Goal: Task Accomplishment & Management: Manage account settings

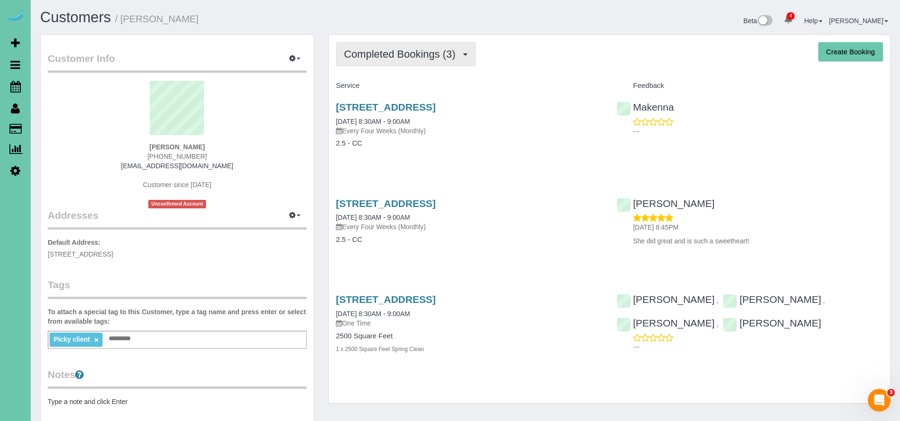
click at [398, 54] on span "Completed Bookings (3)" at bounding box center [402, 54] width 116 height 12
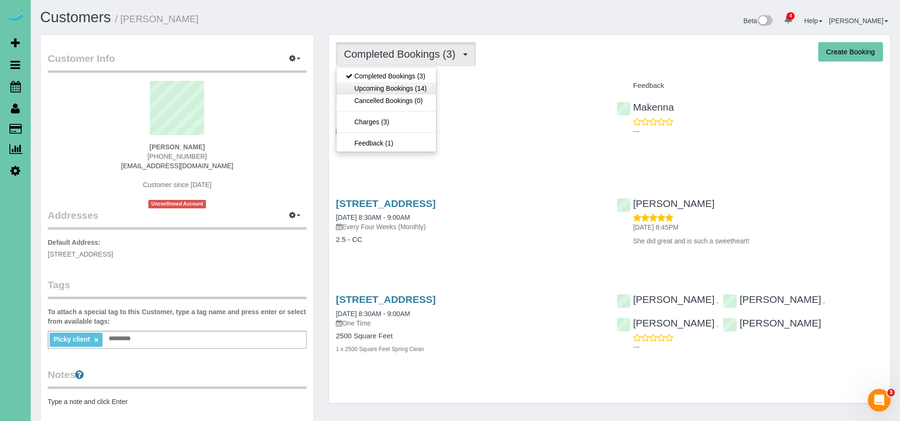
click at [391, 89] on link "Upcoming Bookings (14)" at bounding box center [387, 88] width 100 height 12
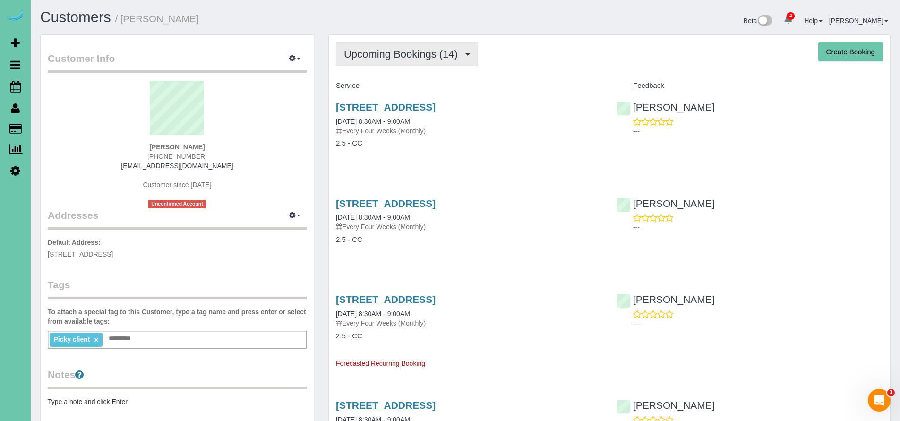
click at [413, 54] on span "Upcoming Bookings (14)" at bounding box center [403, 54] width 119 height 12
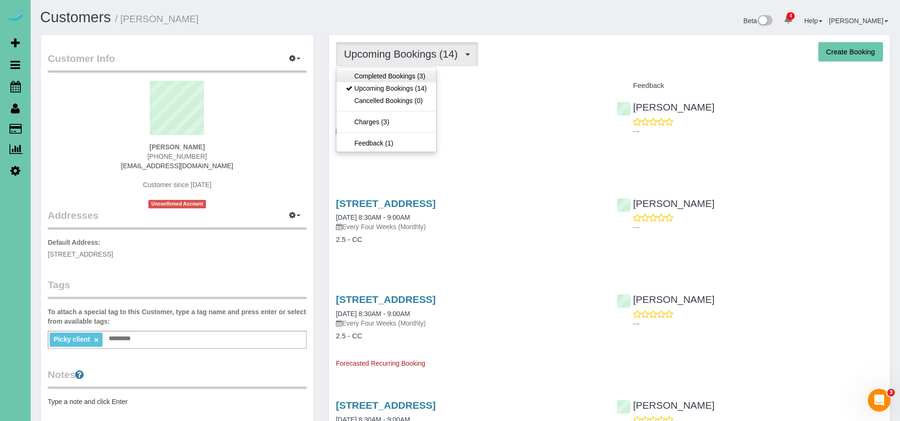
click at [391, 75] on link "Completed Bookings (3)" at bounding box center [387, 76] width 100 height 12
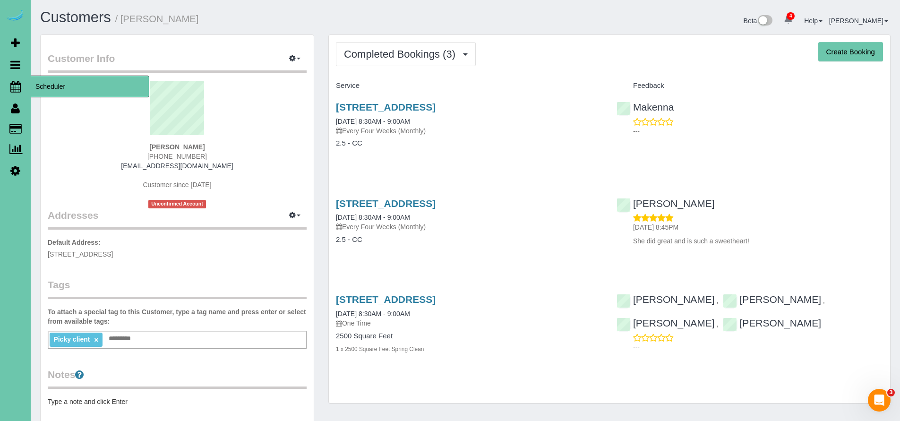
click at [54, 92] on span "Scheduler" at bounding box center [90, 87] width 118 height 22
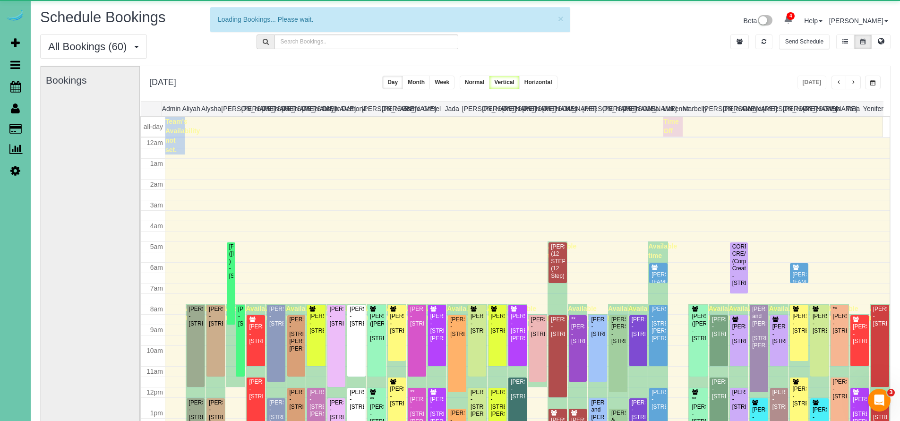
scroll to position [125, 0]
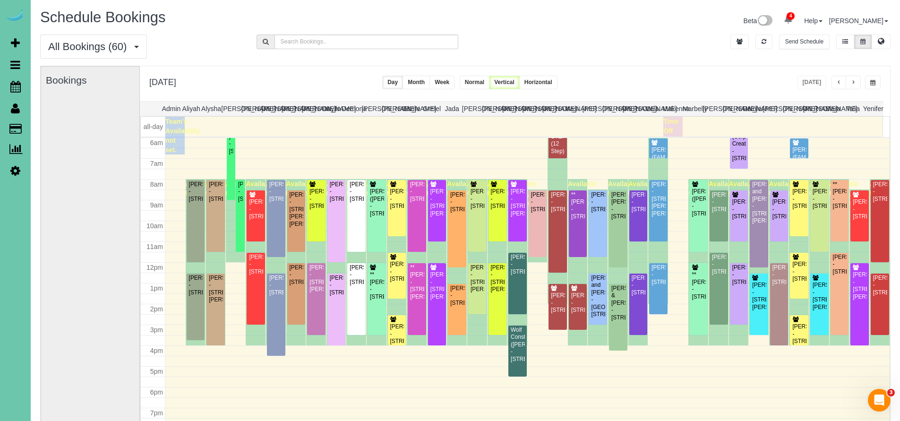
click at [853, 83] on span "button" at bounding box center [853, 83] width 5 height 6
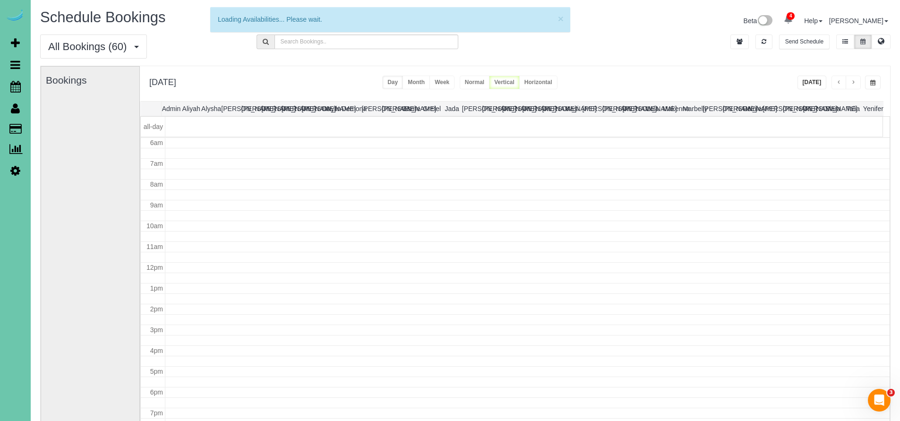
click at [854, 82] on span "button" at bounding box center [853, 83] width 5 height 6
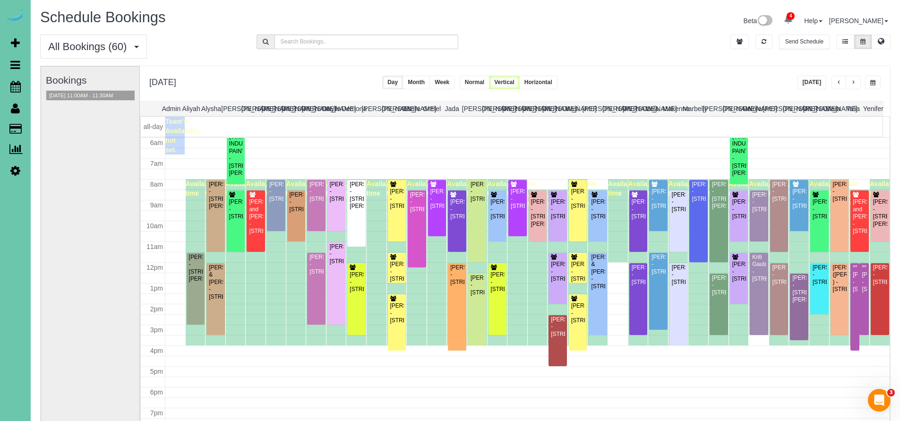
click at [854, 82] on span "button" at bounding box center [853, 83] width 5 height 6
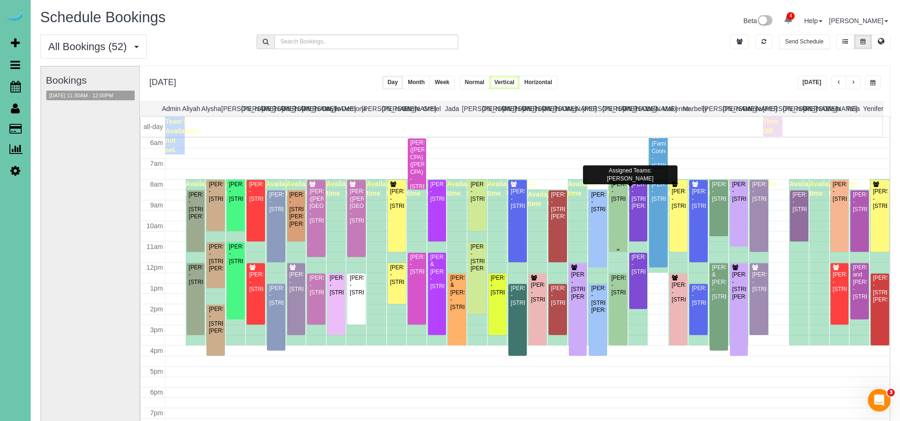
click at [613, 203] on div "Jamie Kratky - 1806 N 169th Plaza, Omaha, Ne 68118, Omaha, NE 68116" at bounding box center [618, 192] width 15 height 22
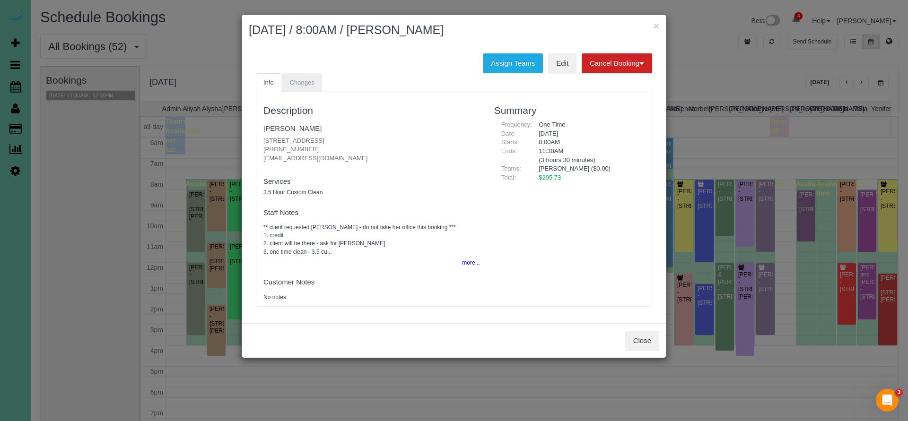
click at [299, 83] on span "Changes" at bounding box center [302, 82] width 25 height 7
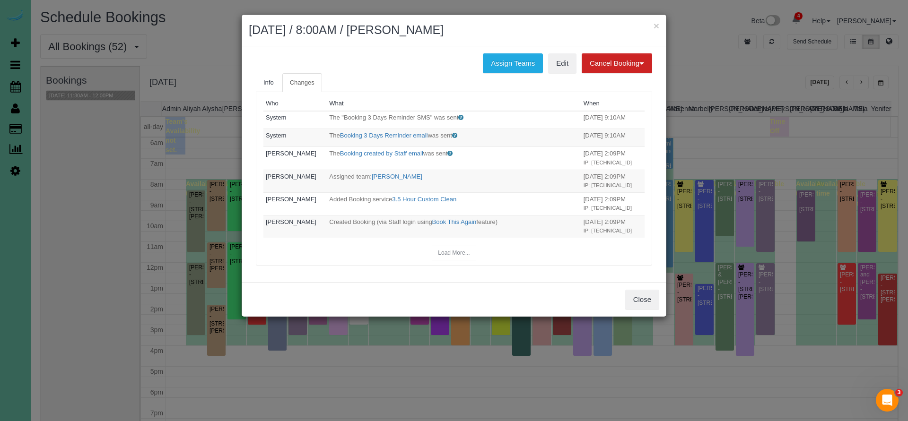
click at [382, 68] on div "Assign Teams Edit Cancel Booking Without Fee With 100.00% Fee" at bounding box center [454, 63] width 410 height 20
click at [646, 296] on button "Close" at bounding box center [642, 300] width 34 height 20
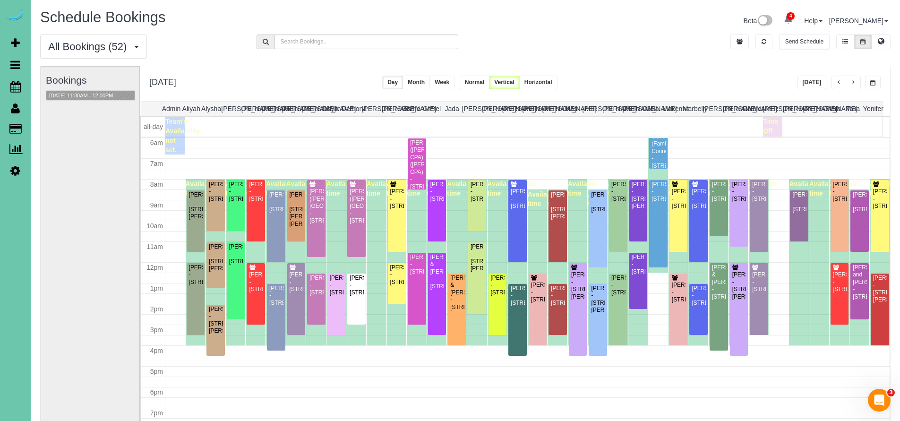
click at [822, 84] on button "Today" at bounding box center [812, 83] width 29 height 14
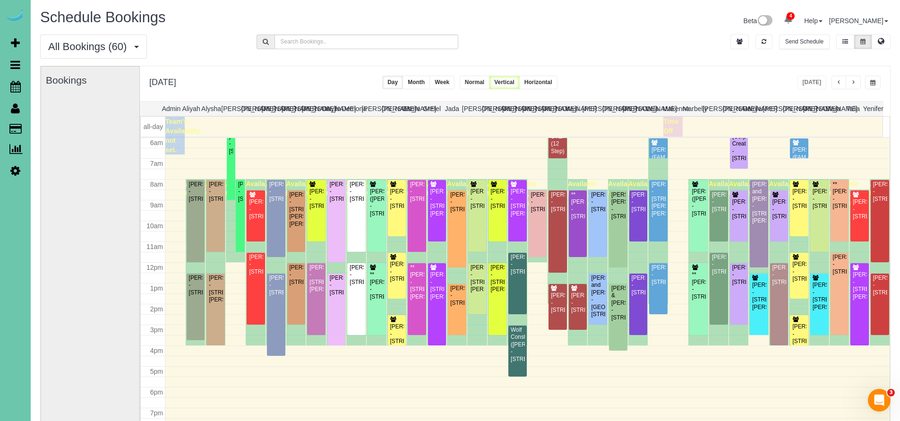
click at [877, 83] on button "button" at bounding box center [873, 83] width 16 height 14
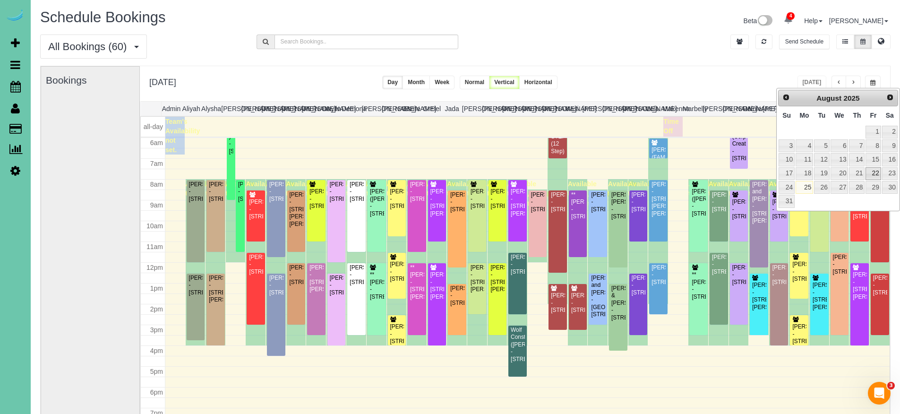
click at [874, 171] on link "22" at bounding box center [873, 173] width 15 height 13
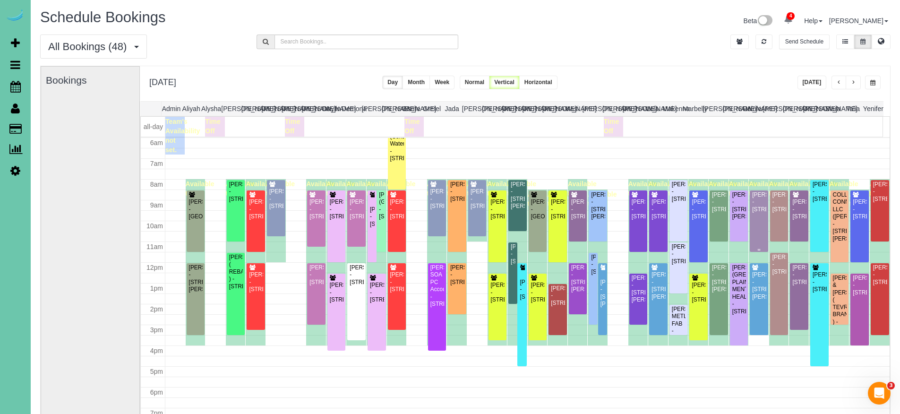
click at [752, 213] on div "Pam Andersen - 4419 N 204th Ave, Elkhorn, NE 68022" at bounding box center [759, 202] width 15 height 22
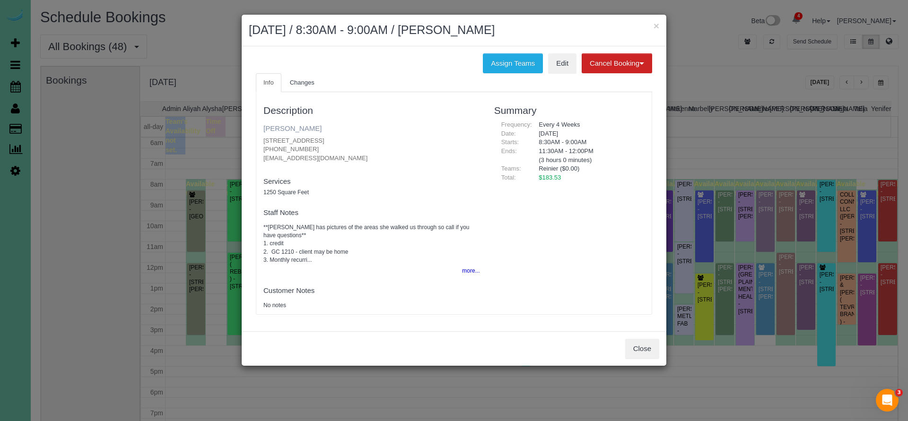
click at [297, 124] on link "Pam Andersen" at bounding box center [292, 128] width 58 height 8
click at [650, 340] on button "Close" at bounding box center [642, 349] width 34 height 20
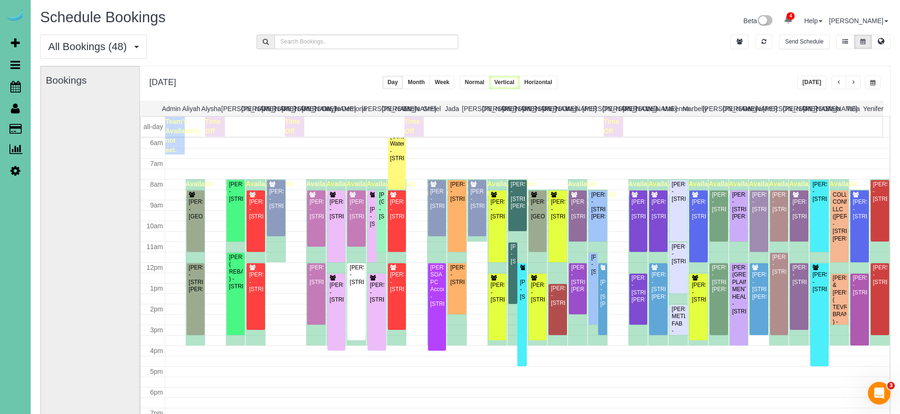
click at [815, 83] on button "Today" at bounding box center [812, 83] width 29 height 14
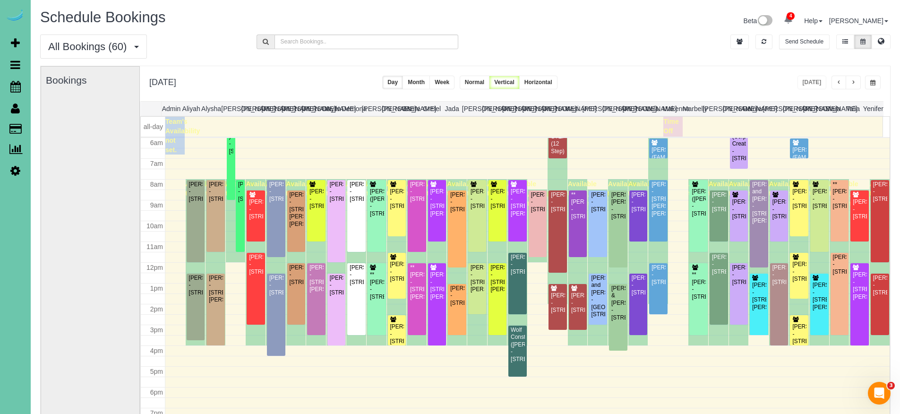
click at [884, 82] on div "**********" at bounding box center [515, 83] width 751 height 35
click at [878, 79] on button "button" at bounding box center [873, 83] width 16 height 14
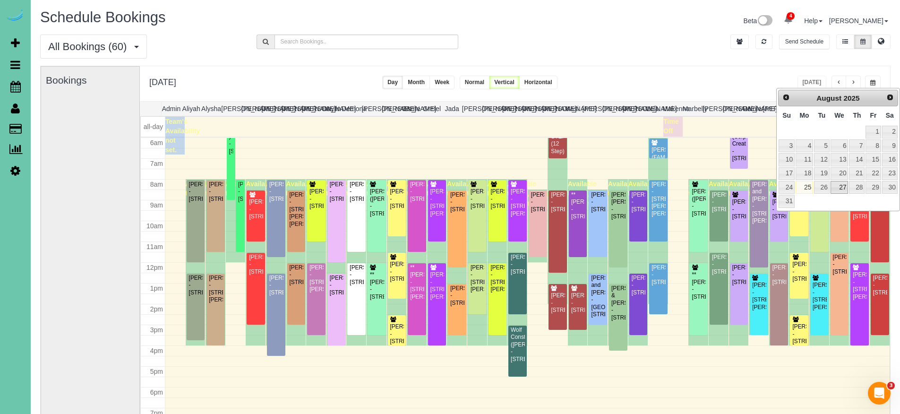
click at [845, 188] on link "27" at bounding box center [840, 187] width 18 height 13
type input "**********"
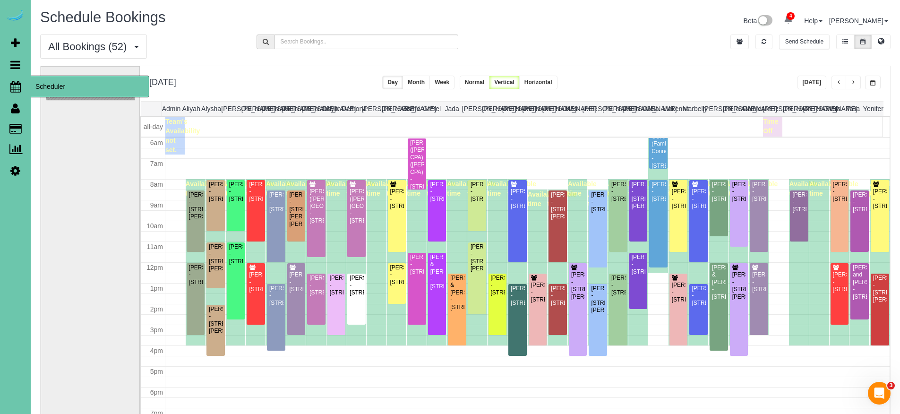
click at [17, 86] on icon at bounding box center [15, 86] width 10 height 11
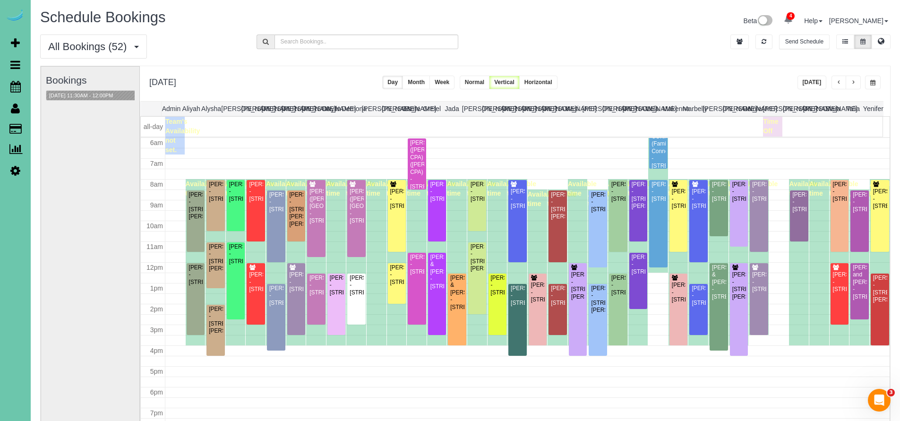
click at [810, 82] on button "Today" at bounding box center [812, 83] width 29 height 14
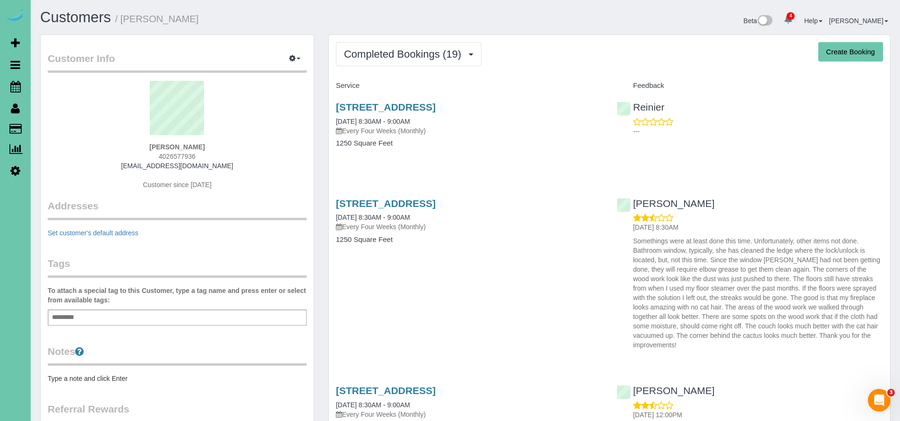
scroll to position [15, 0]
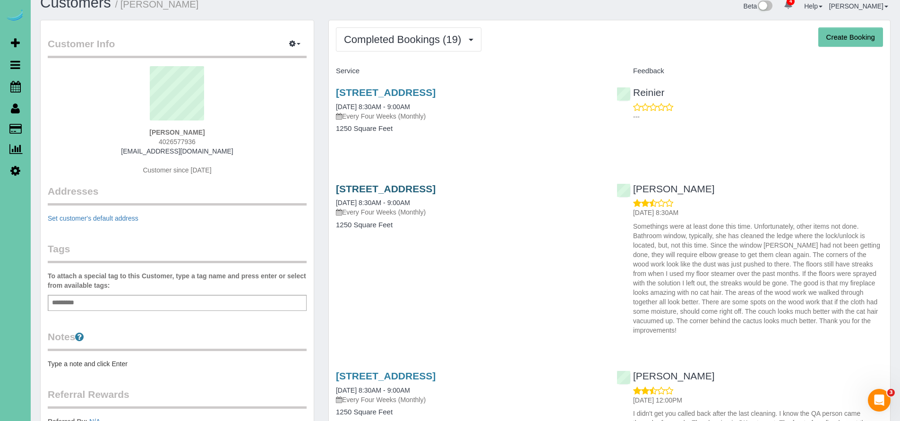
click at [436, 187] on link "4419 N 204th Ave, Elkhorn, NE 68022" at bounding box center [386, 188] width 100 height 11
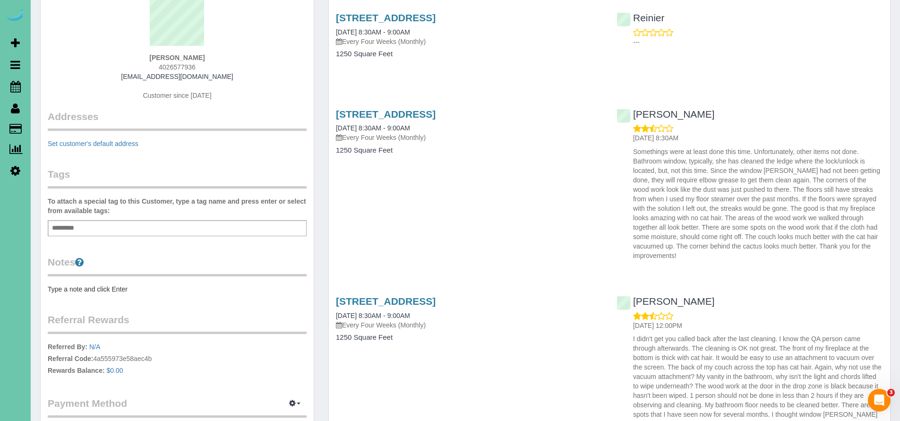
scroll to position [130, 0]
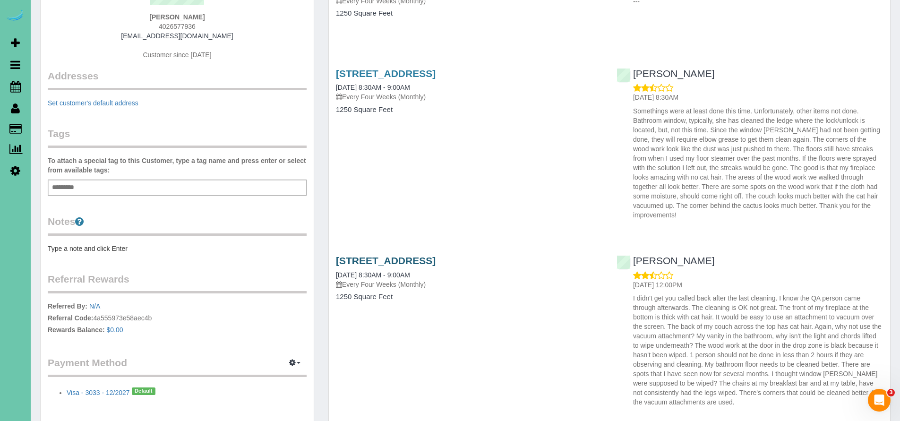
click at [436, 260] on link "4419 N 204th Ave, Elkhorn, NE 68022" at bounding box center [386, 260] width 100 height 11
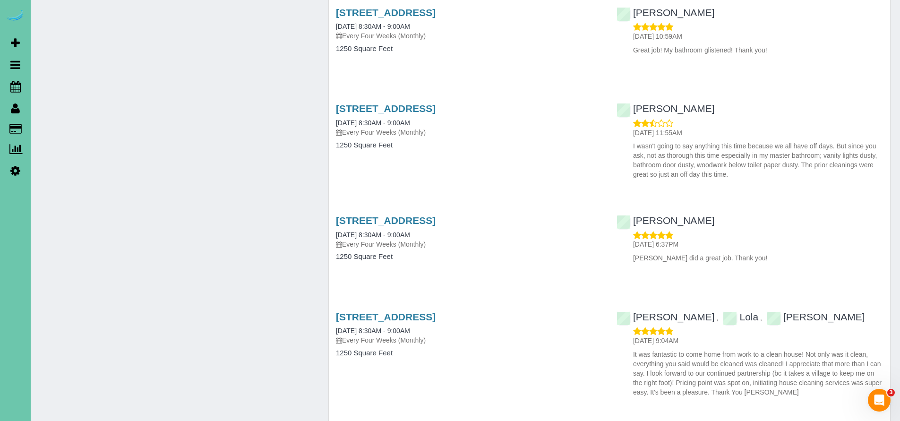
scroll to position [1705, 0]
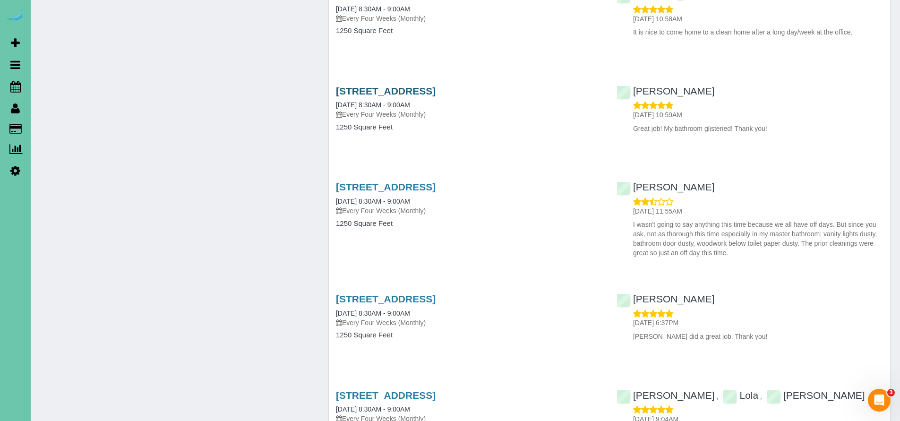
click at [436, 86] on link "4419 N 204th Ave, Elkhorn, NE 68022" at bounding box center [386, 91] width 100 height 11
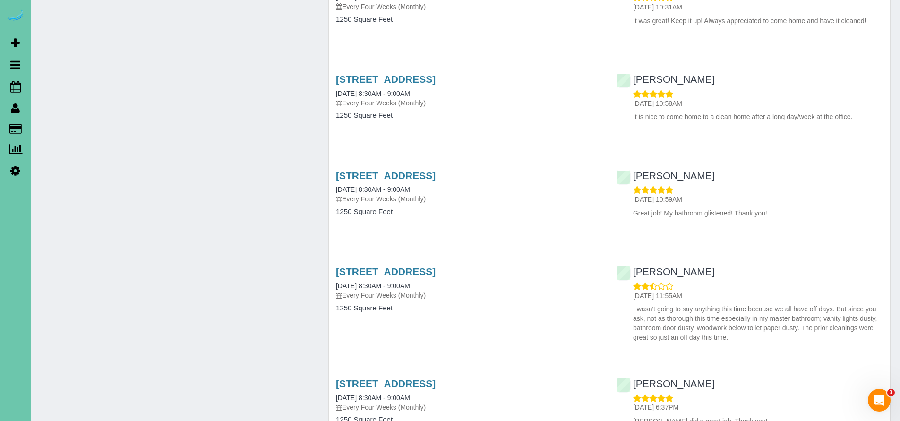
scroll to position [1589, 0]
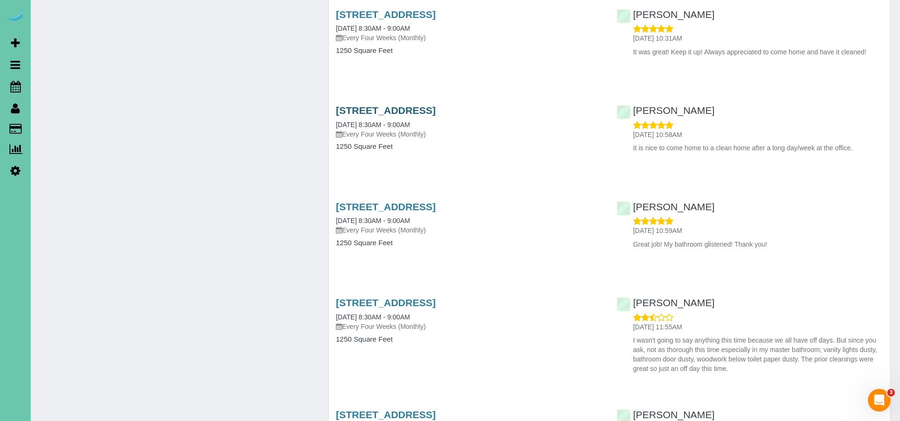
click at [436, 108] on link "4419 N 204th Ave, Elkhorn, NE 68022" at bounding box center [386, 110] width 100 height 11
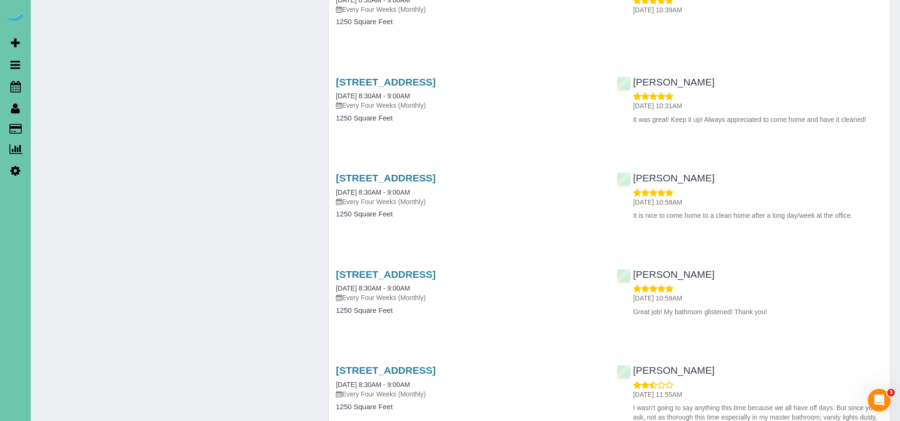
scroll to position [1520, 0]
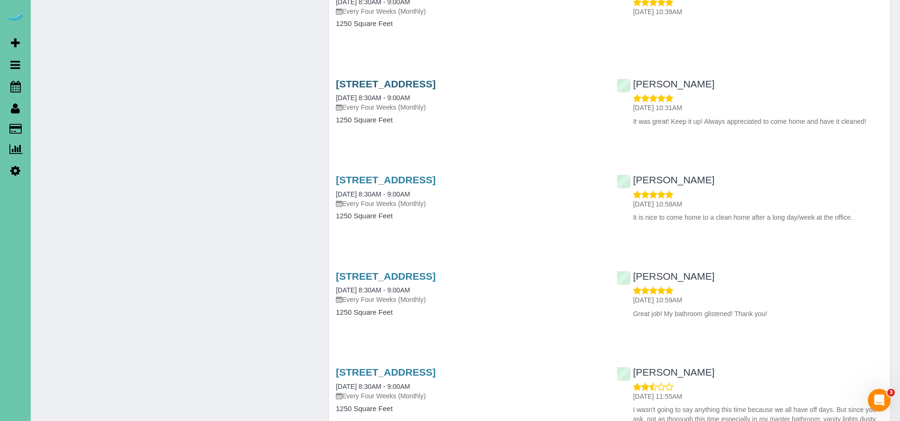
click at [425, 81] on link "4419 N 204th Ave, Elkhorn, NE 68022" at bounding box center [386, 83] width 100 height 11
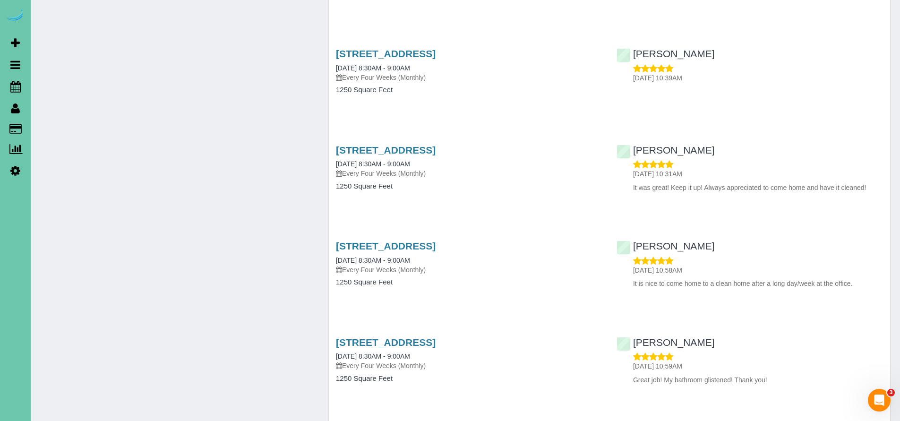
scroll to position [1381, 0]
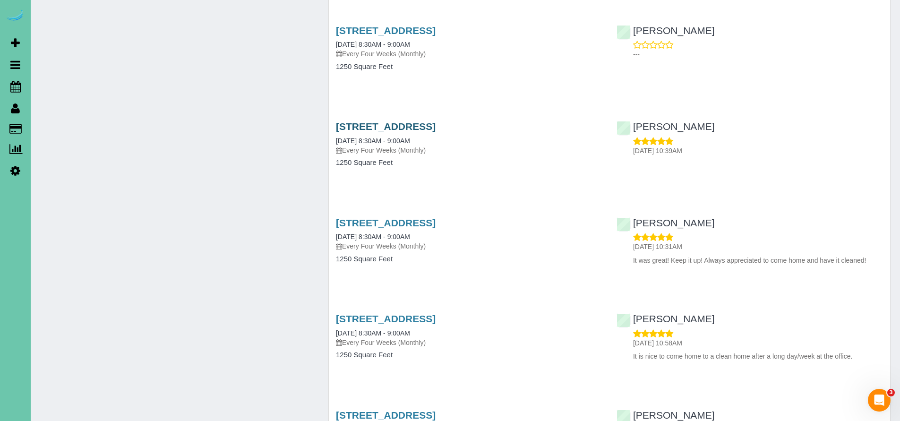
click at [429, 122] on link "4419 N 204th Ave, Elkhorn, NE 68022" at bounding box center [386, 126] width 100 height 11
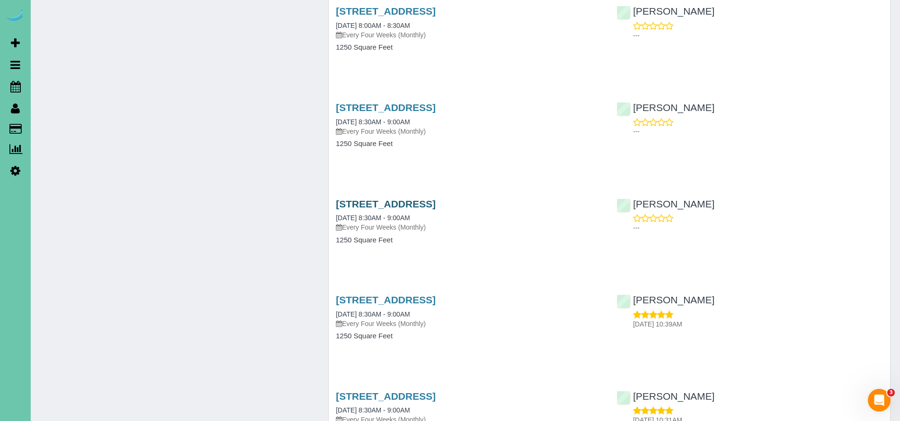
scroll to position [1129, 0]
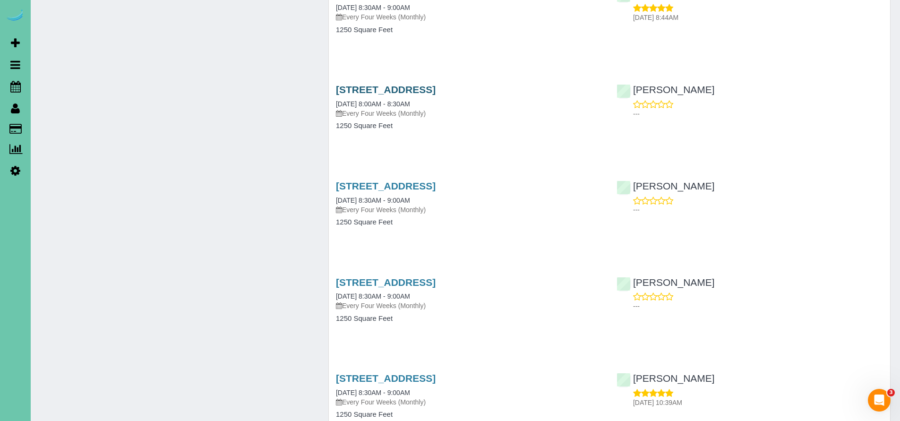
click at [421, 84] on link "4419 N 204th Ave, Elkhorn, NE 68022" at bounding box center [386, 89] width 100 height 11
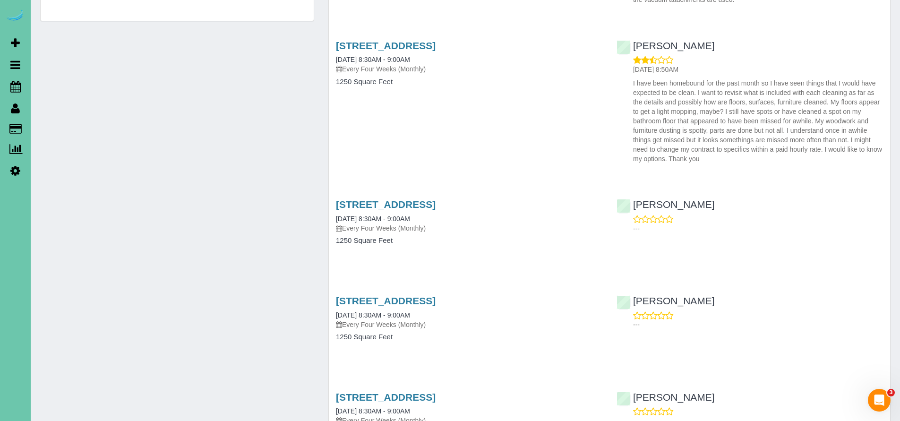
scroll to position [620, 0]
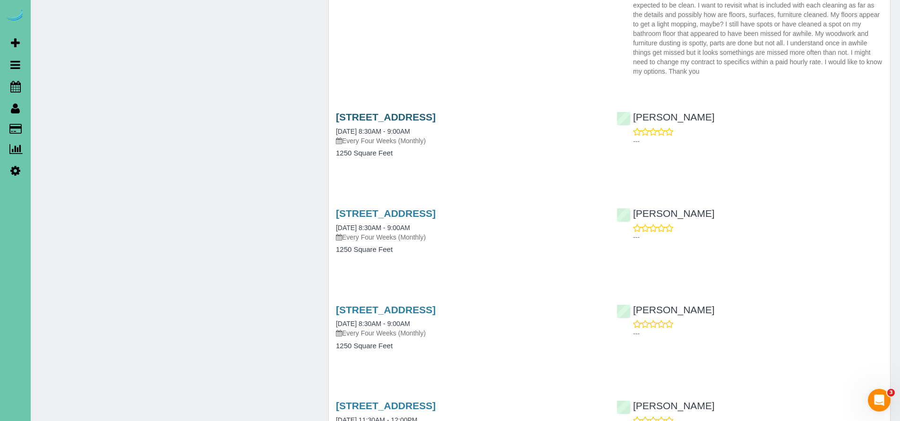
click at [436, 119] on link "4419 N 204th Ave, Elkhorn, NE 68022" at bounding box center [386, 117] width 100 height 11
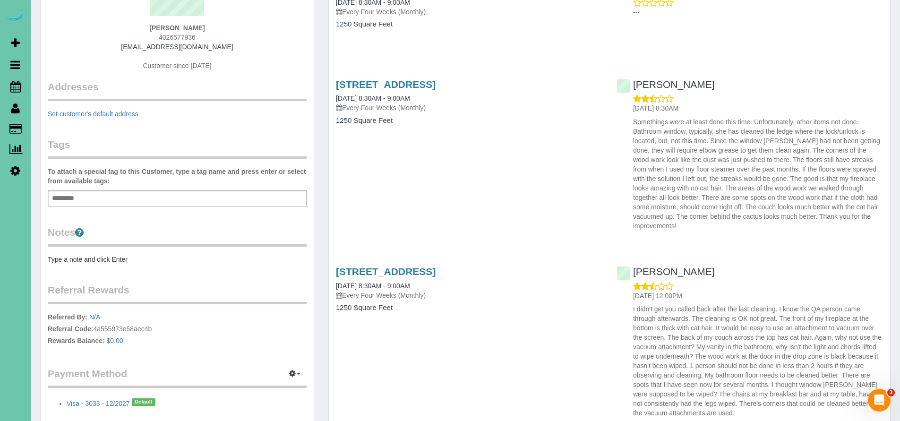
scroll to position [0, 0]
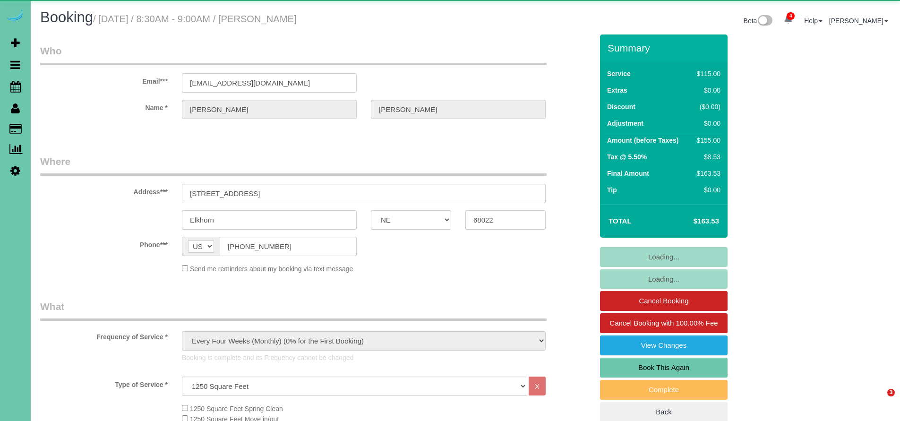
select select "NE"
select select "number:34"
select select "number:40"
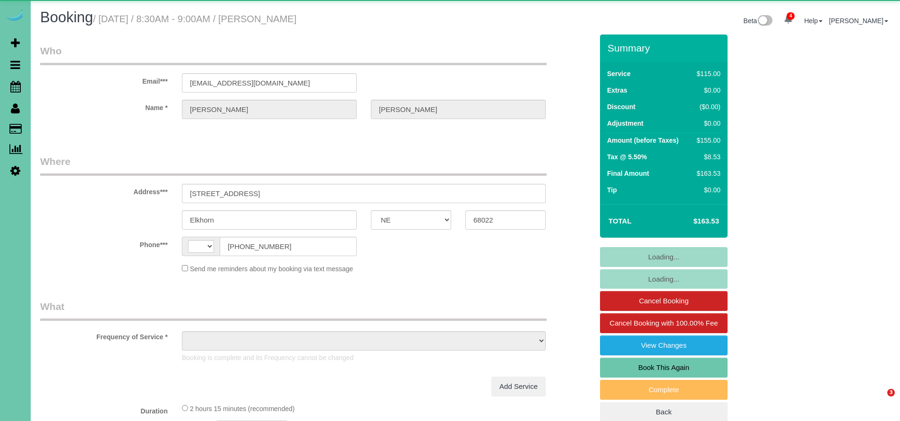
select select "NE"
select select "string:[GEOGRAPHIC_DATA]"
select select "object:695"
select select "string:fspay-d1d26b62-6317-441a-ba66-77fe4d906afc"
select select "number:34"
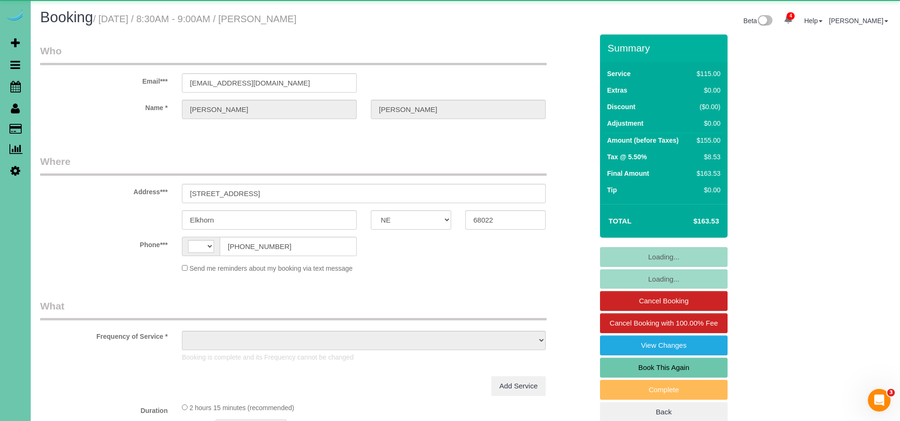
select select "number:40"
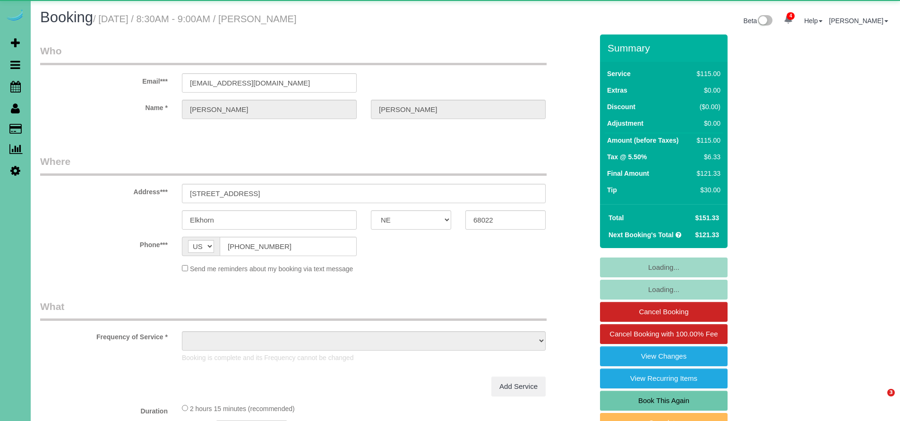
select select "NE"
select select "object:958"
select select "number:34"
select select "number:40"
select select "NE"
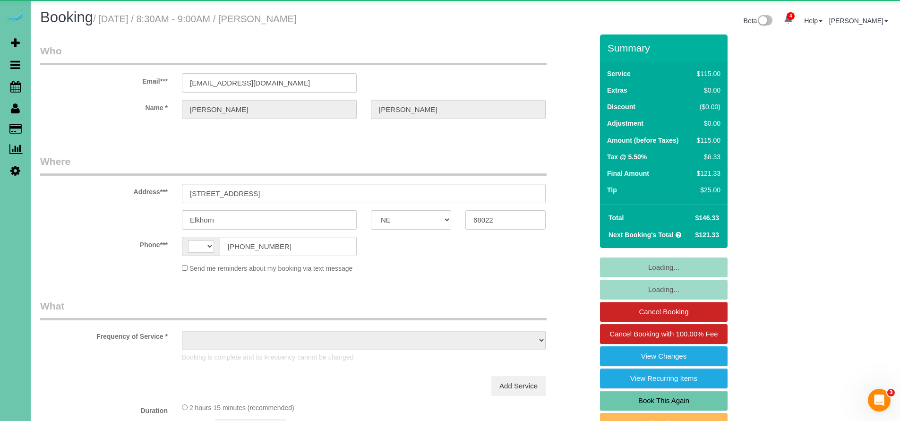
select select "string:[GEOGRAPHIC_DATA]"
select select "object:671"
select select "string:fspay-d1d26b62-6317-441a-ba66-77fe4d906afc"
select select "number:34"
select select "number:40"
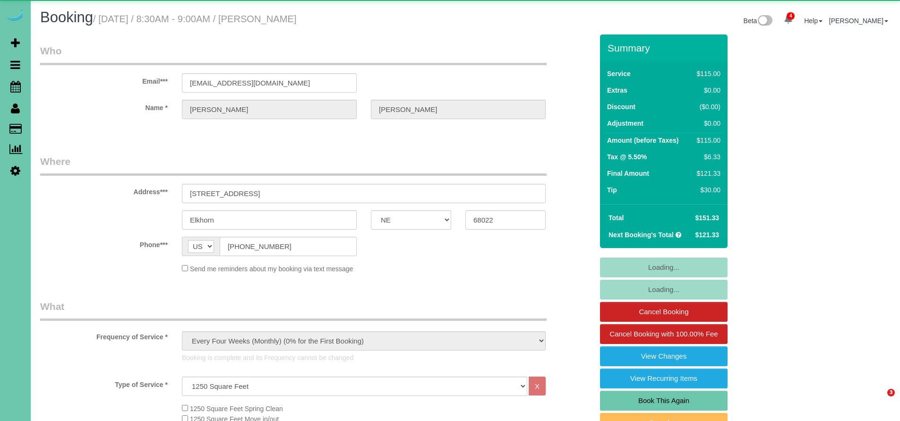
select select "NE"
select select "object:700"
select select "number:34"
select select "number:40"
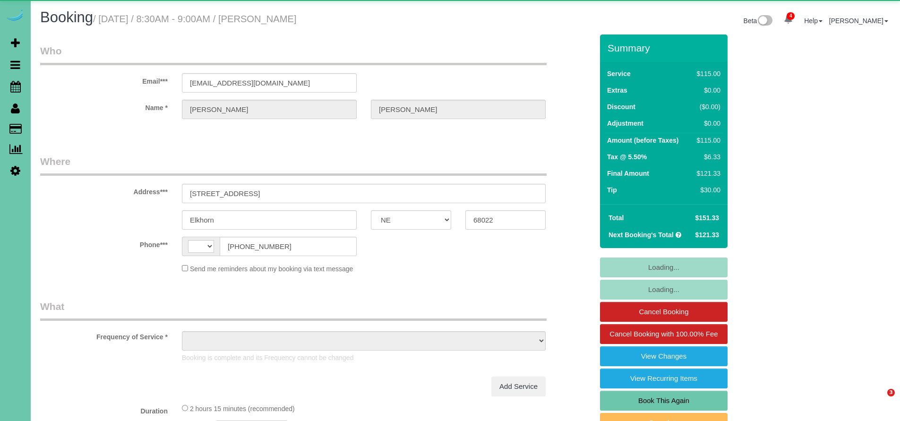
select select "NE"
select select "string:US"
select select "object:700"
select select "string:fspay-d1d26b62-6317-441a-ba66-77fe4d906afc"
select select "number:34"
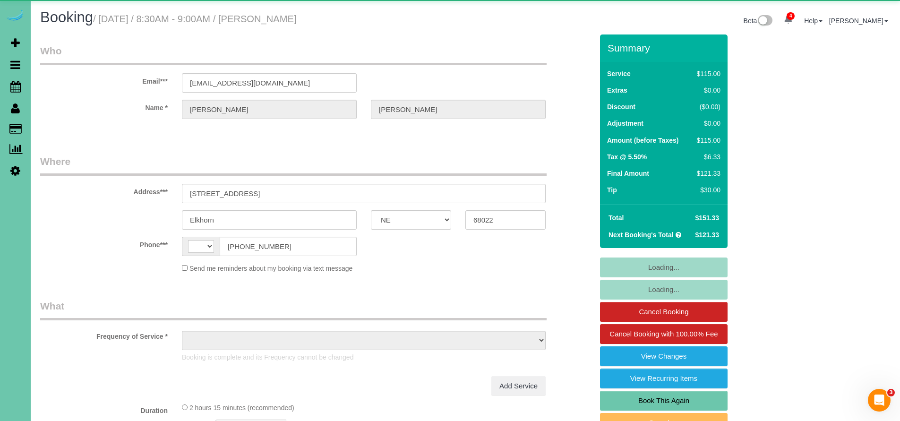
select select "number:40"
select select "NE"
select select "object:700"
select select "number:34"
select select "number:40"
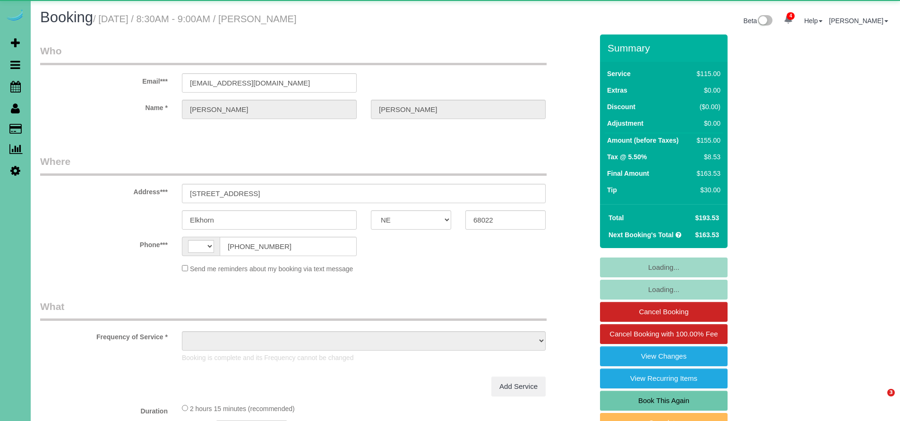
select select "NE"
select select "string:[GEOGRAPHIC_DATA]"
select select "object:671"
select select "string:fspay-d1d26b62-6317-441a-ba66-77fe4d906afc"
select select "number:34"
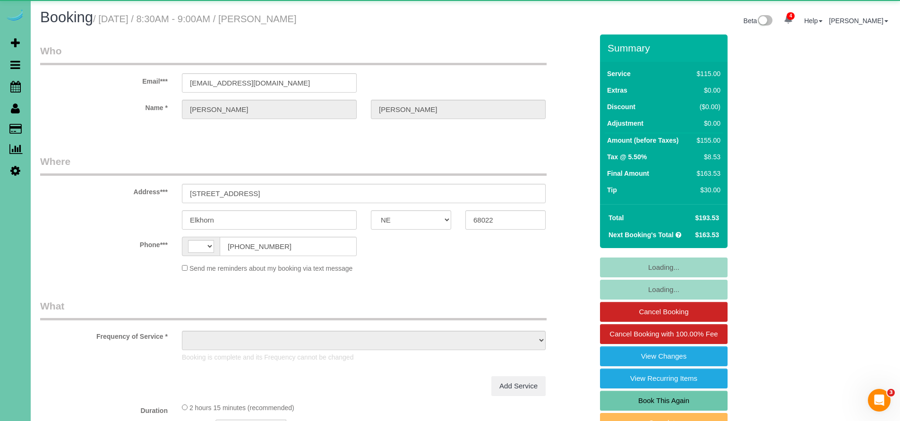
select select "number:40"
